Goal: Task Accomplishment & Management: Manage account settings

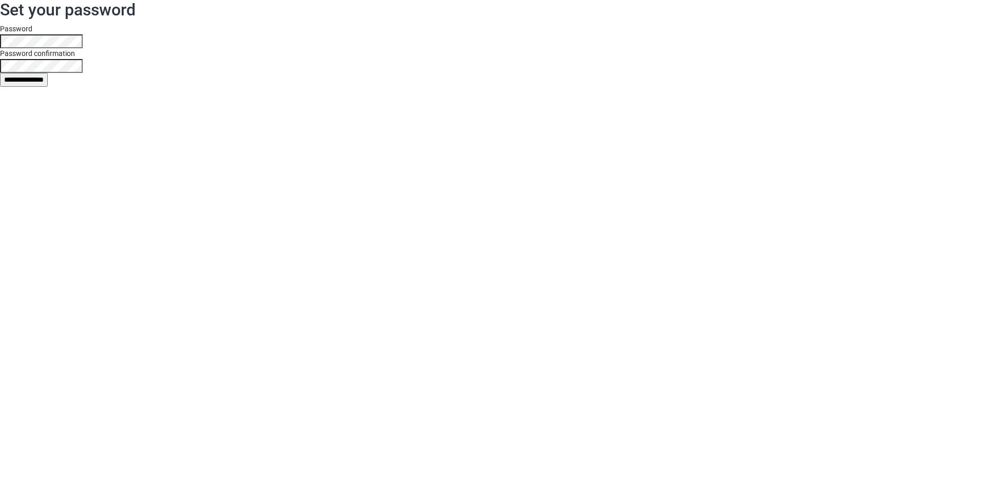
click at [40, 80] on input "**********" at bounding box center [24, 80] width 48 height 14
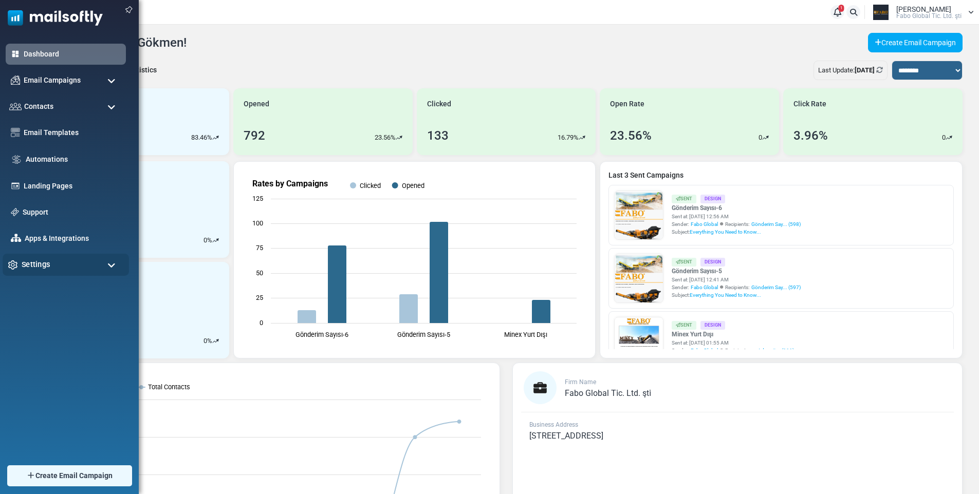
click at [87, 261] on div "Settings" at bounding box center [66, 265] width 126 height 22
click at [63, 267] on div "Settings" at bounding box center [66, 265] width 126 height 22
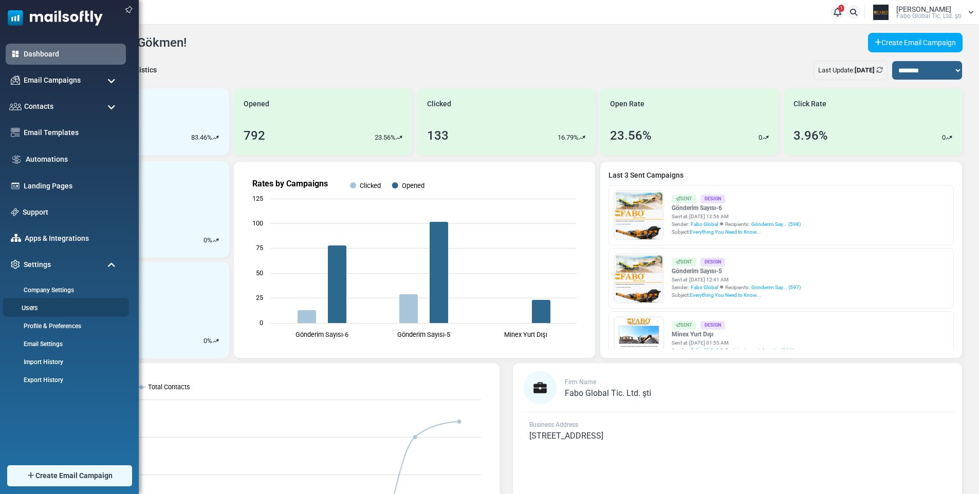
click at [64, 312] on link "Users" at bounding box center [64, 308] width 123 height 10
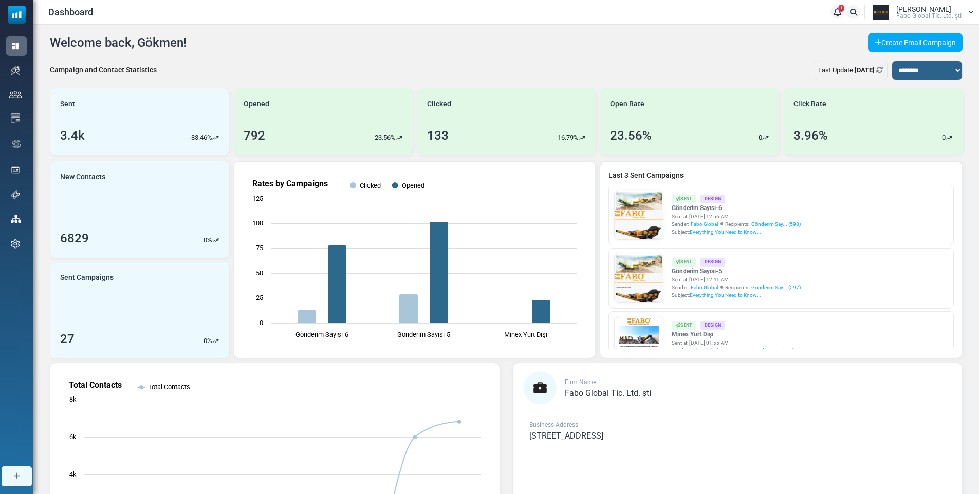
click at [968, 12] on icon at bounding box center [971, 12] width 6 height 6
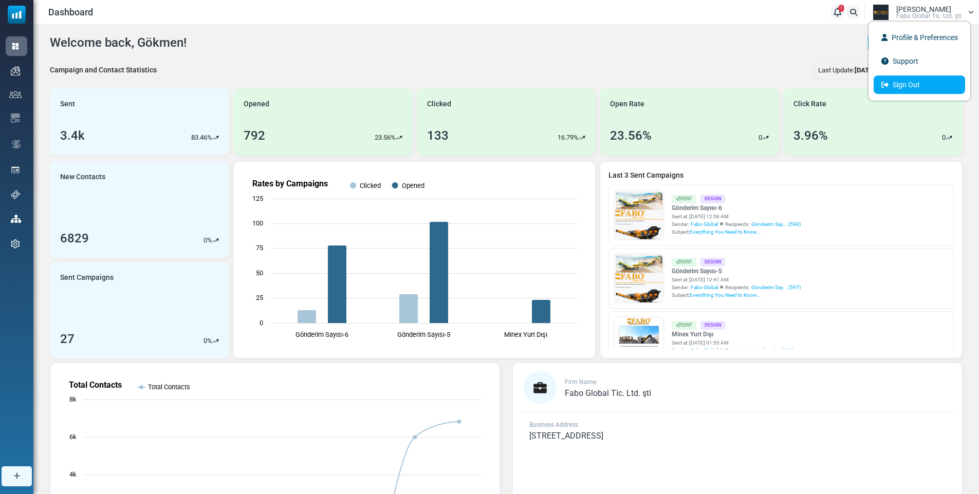
click at [914, 79] on link "Sign Out" at bounding box center [918, 85] width 91 height 18
